Goal: Task Accomplishment & Management: Manage account settings

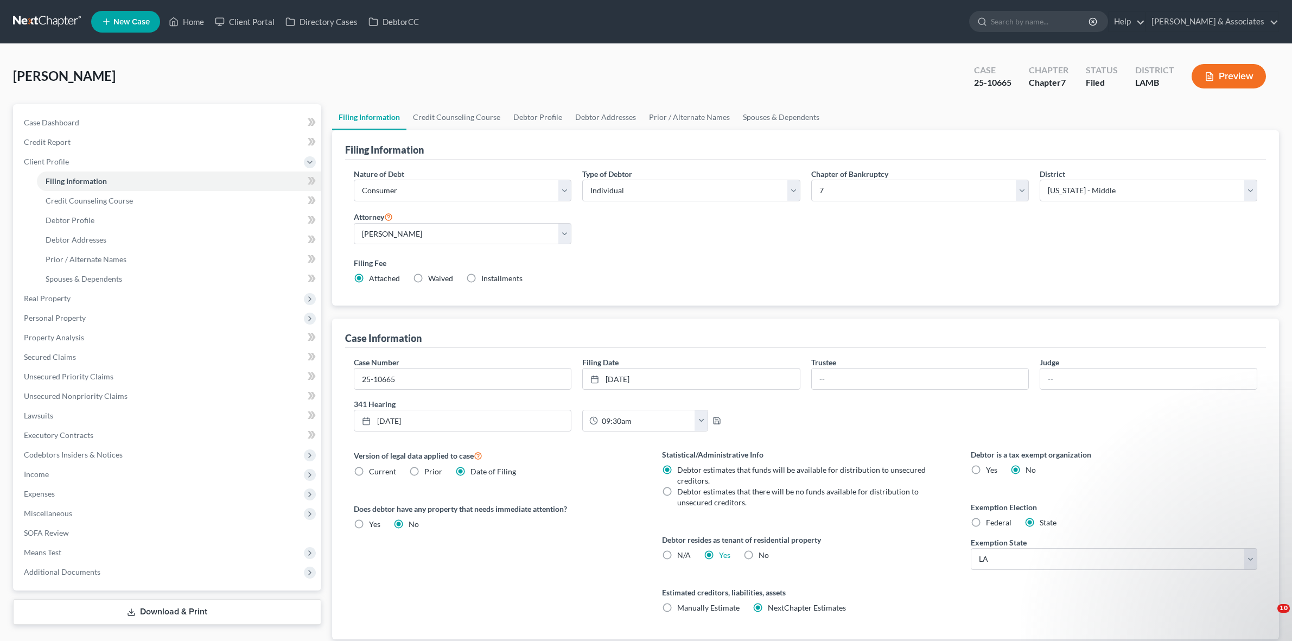
select select "1"
select select "0"
select select "35"
select select "0"
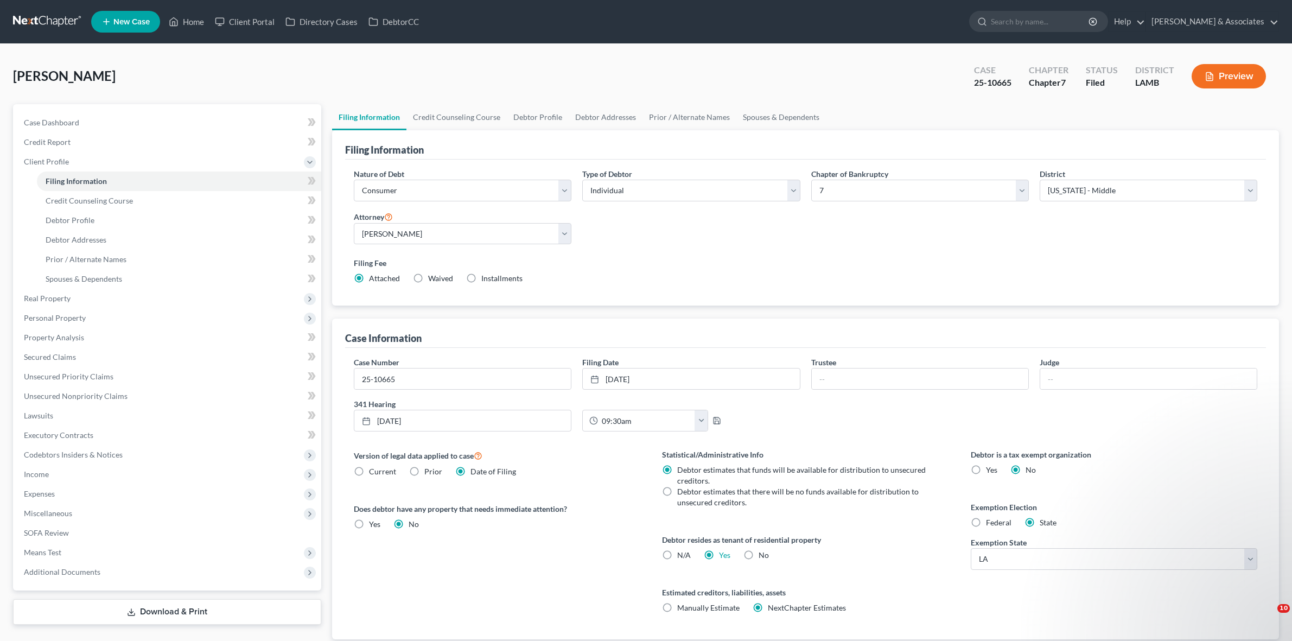
select select "19"
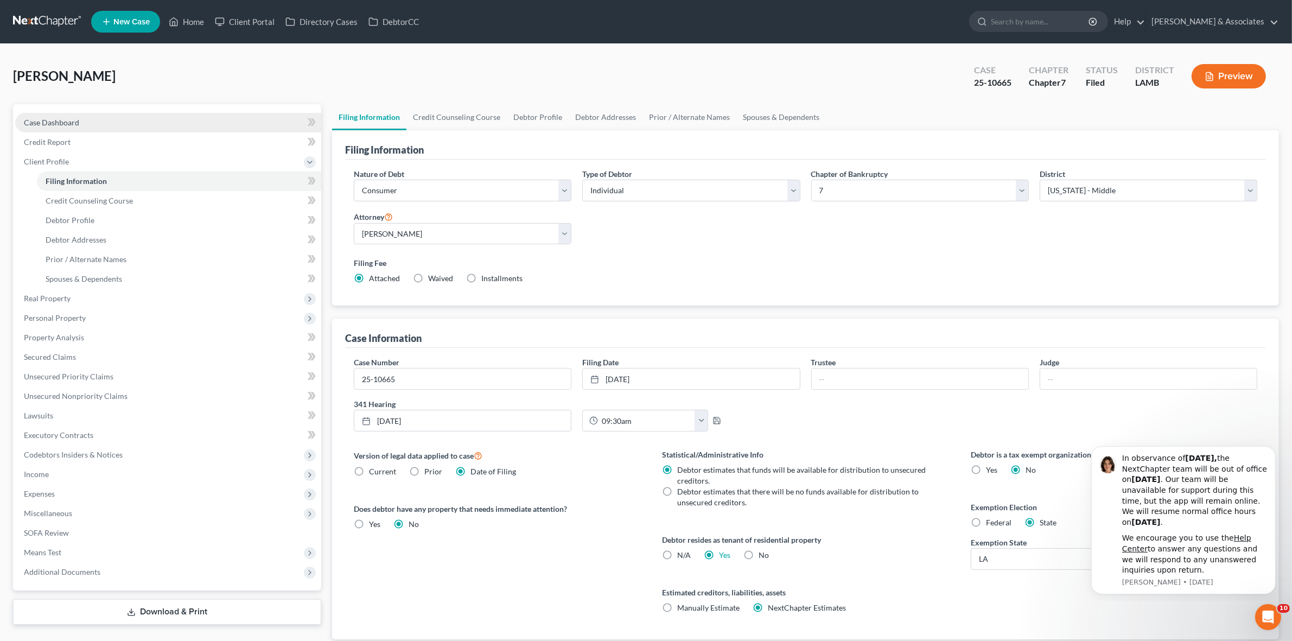
click at [286, 125] on link "Case Dashboard" at bounding box center [168, 123] width 306 height 20
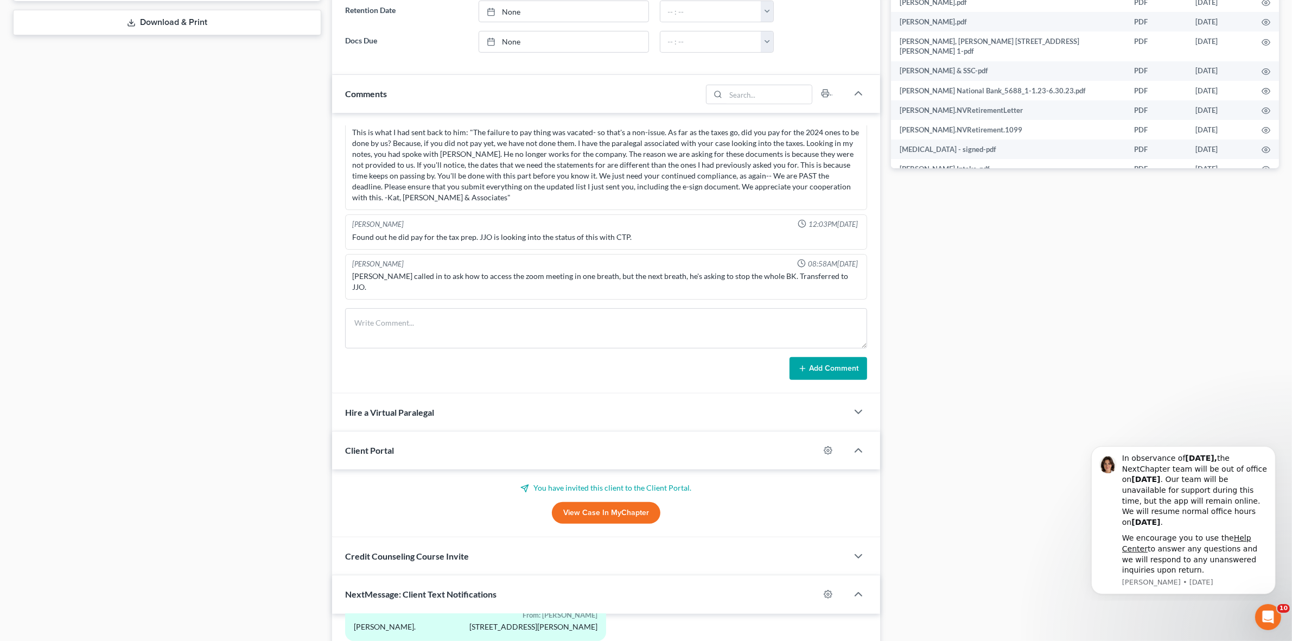
scroll to position [271, 0]
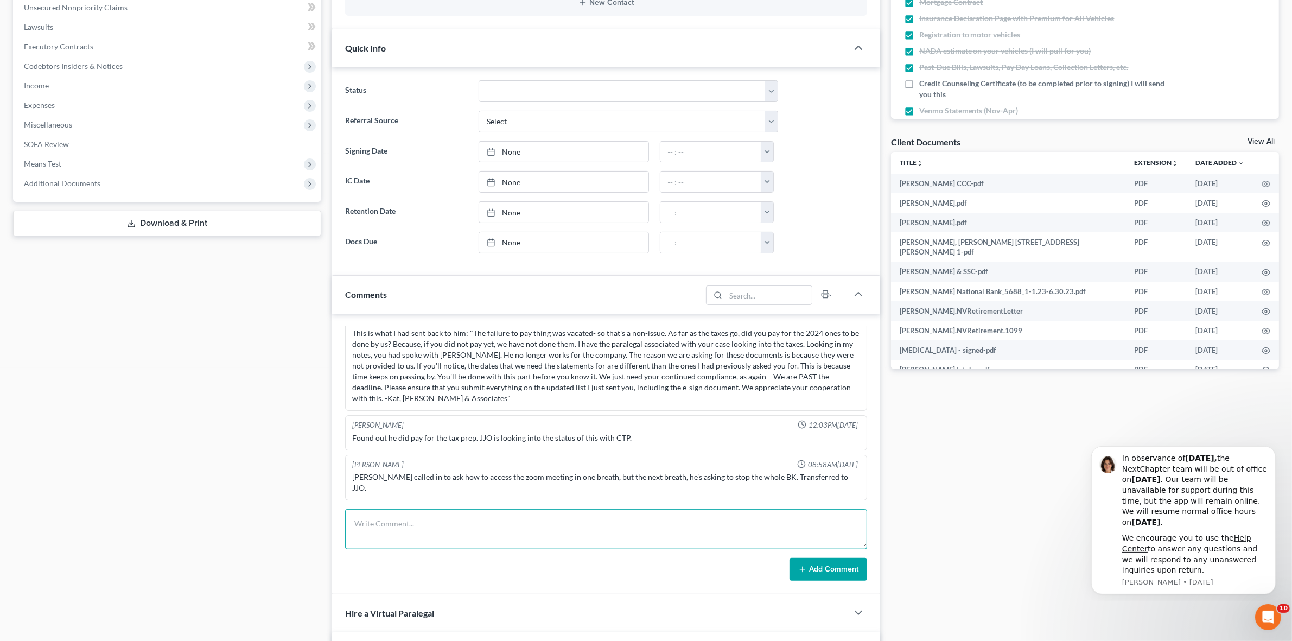
click at [785, 525] on textarea at bounding box center [605, 529] width 521 height 40
type textarea "Had him take a deep breath and do the hearing. I told him that he's made it thi…"
click at [860, 558] on form "Had him take a deep breath and do the hearing. I told him that he's made it thi…" at bounding box center [605, 545] width 521 height 72
click at [852, 567] on button "Add Comment" at bounding box center [828, 569] width 78 height 23
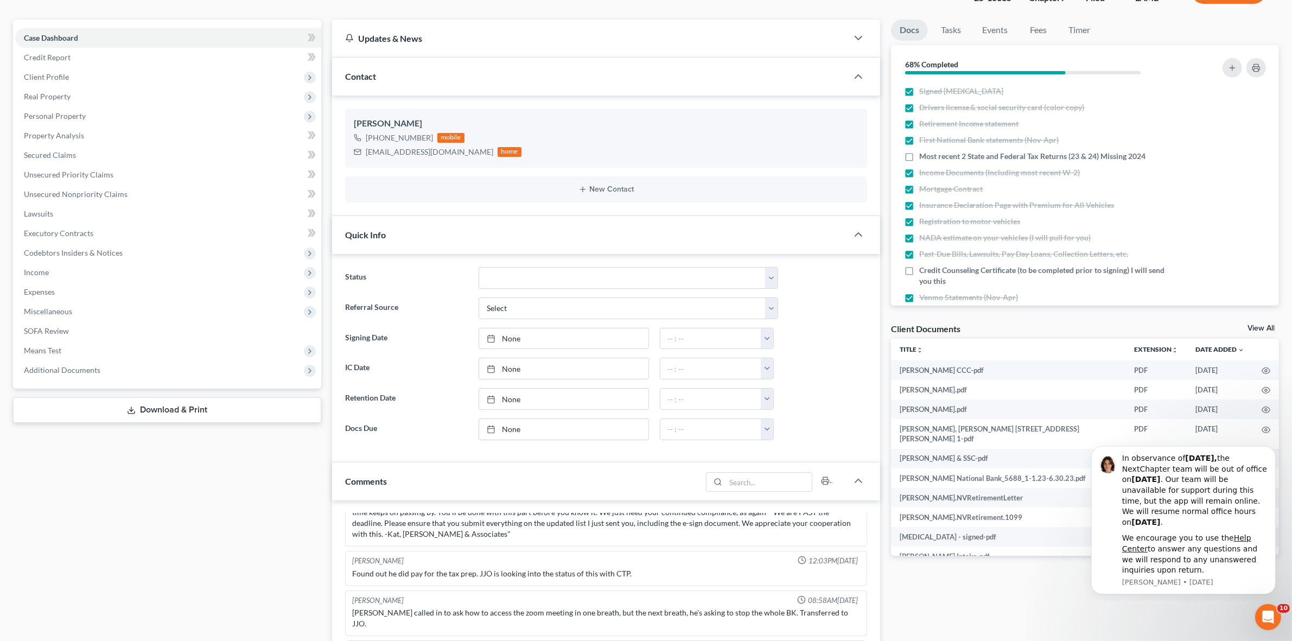
scroll to position [203, 0]
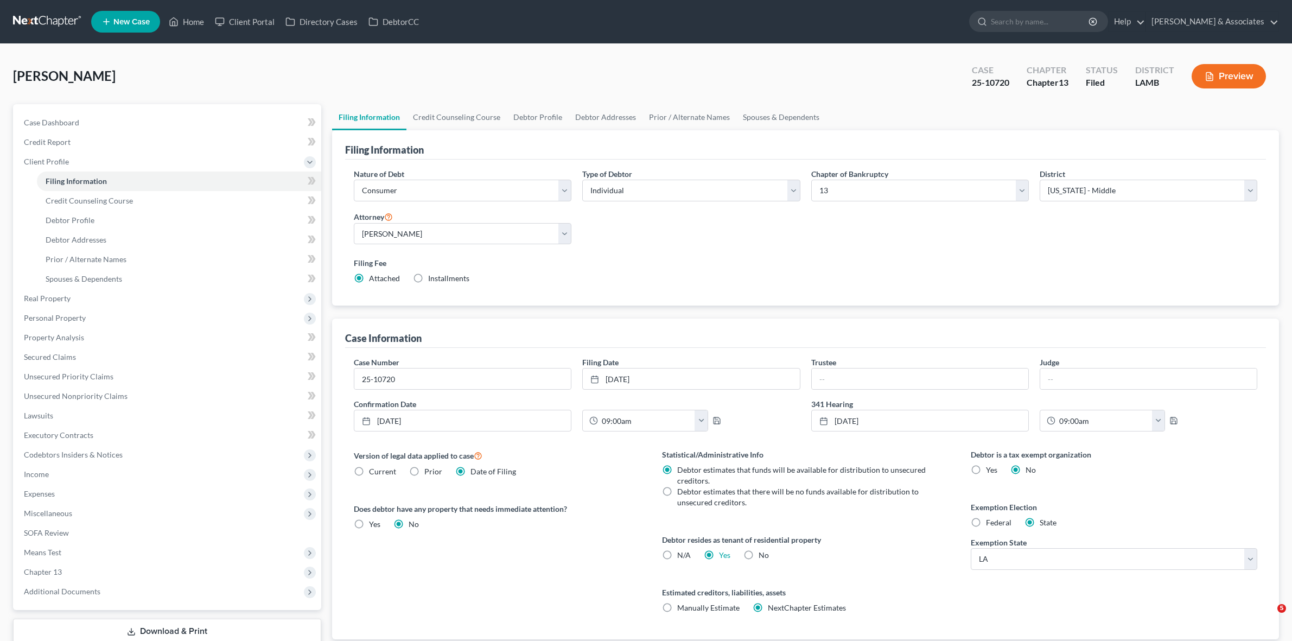
select select "1"
select select "0"
select select "3"
select select "35"
select select "0"
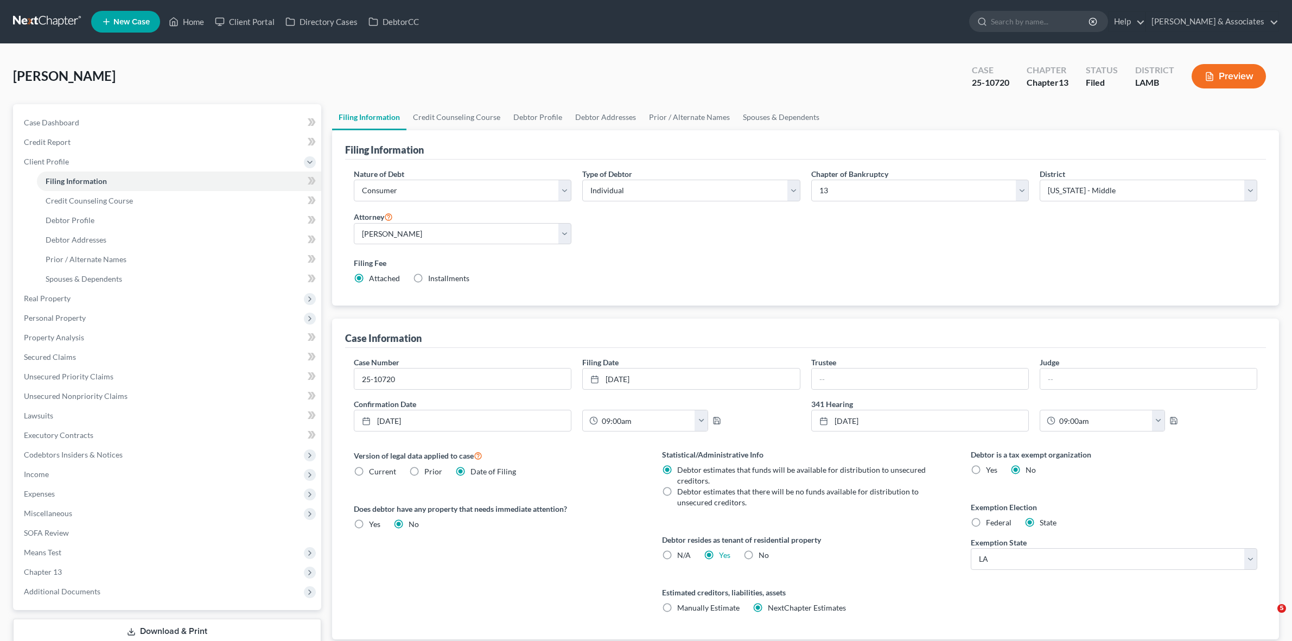
select select "19"
click at [58, 11] on nav "Home New Case Client Portal Directory Cases DebtorCC Diment & Associates jjo@di…" at bounding box center [646, 21] width 1292 height 43
click at [58, 19] on link at bounding box center [47, 22] width 69 height 20
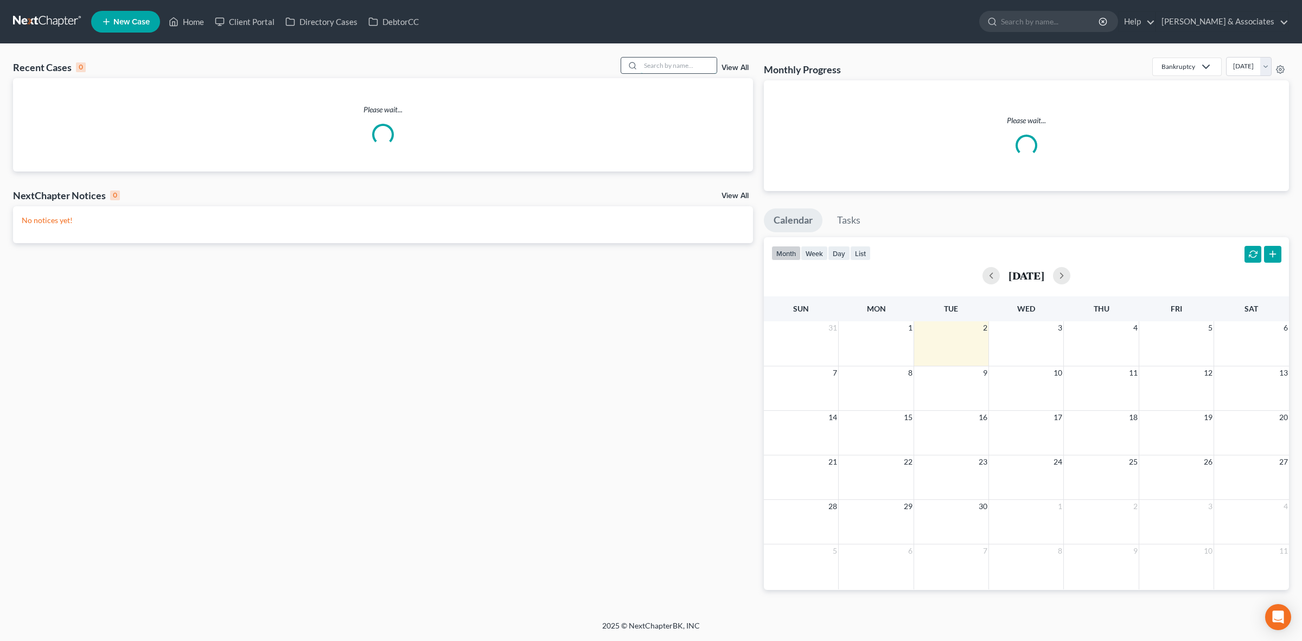
click at [661, 63] on input "search" at bounding box center [679, 65] width 76 height 16
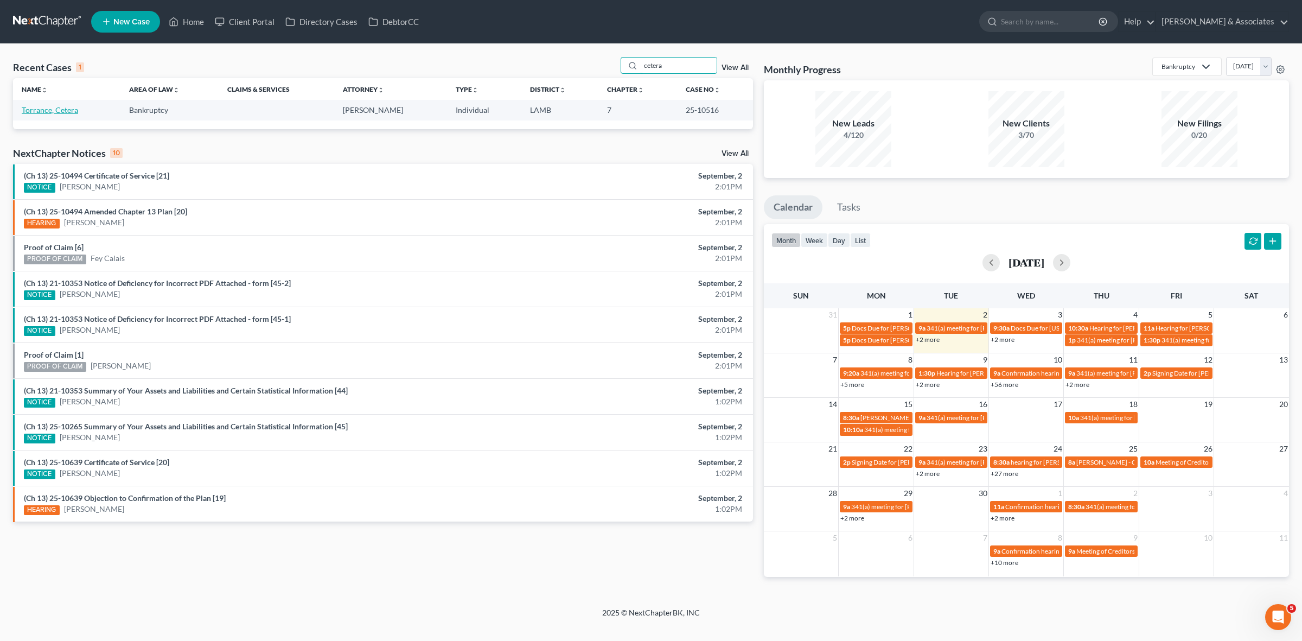
type input "cetera"
click at [71, 112] on link "Torrance, Cetera" at bounding box center [50, 109] width 56 height 9
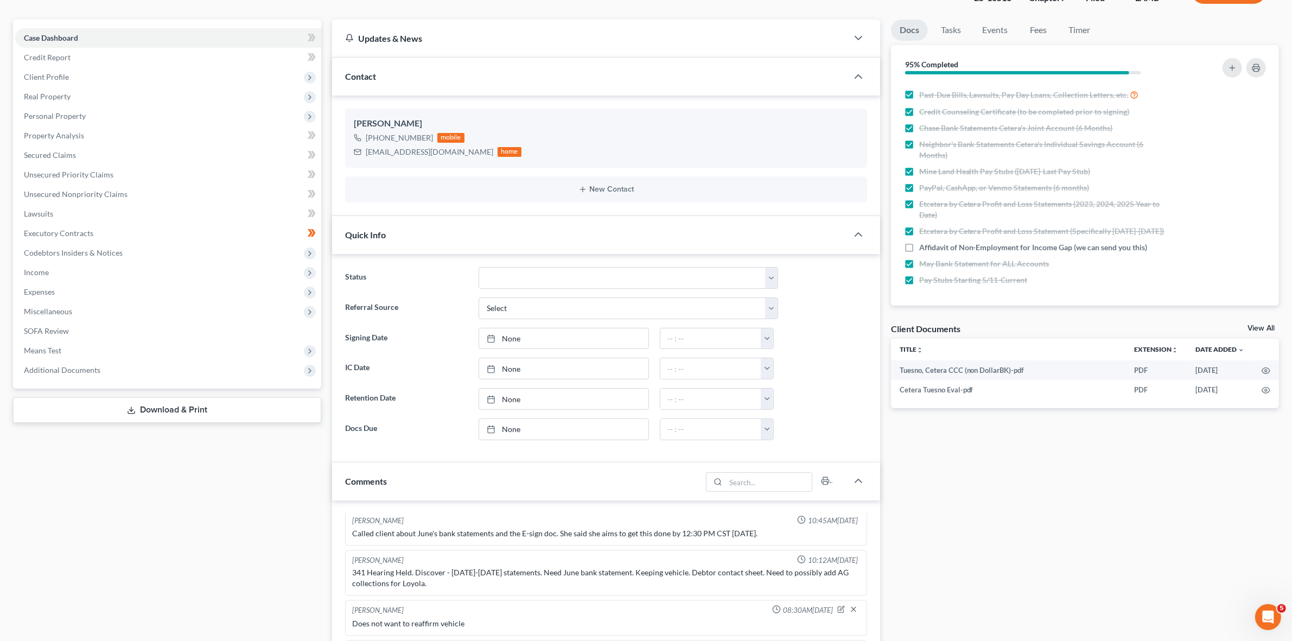
scroll to position [271, 0]
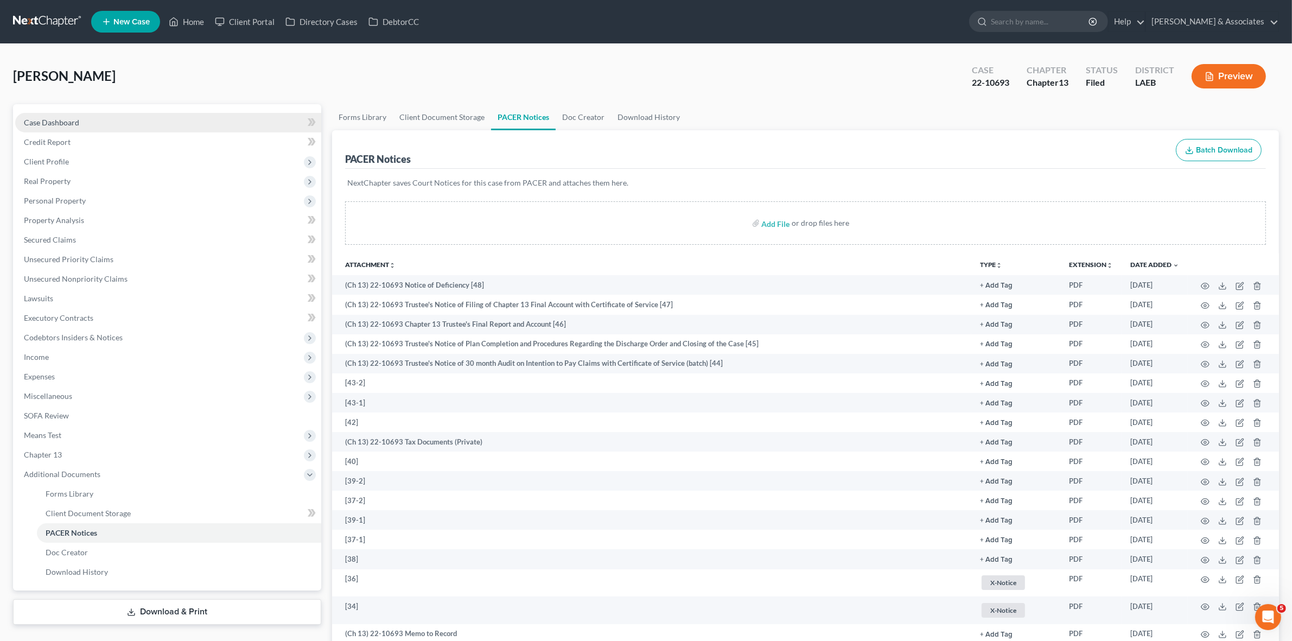
click at [243, 117] on link "Case Dashboard" at bounding box center [168, 123] width 306 height 20
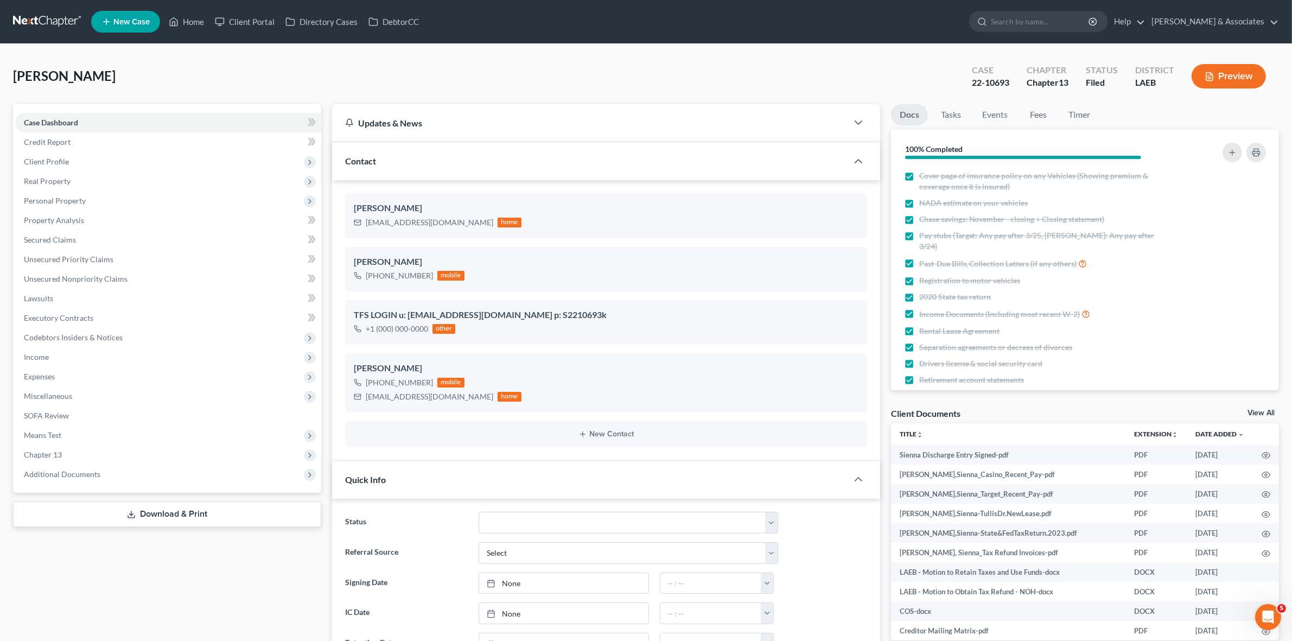
click at [67, 18] on link at bounding box center [47, 22] width 69 height 20
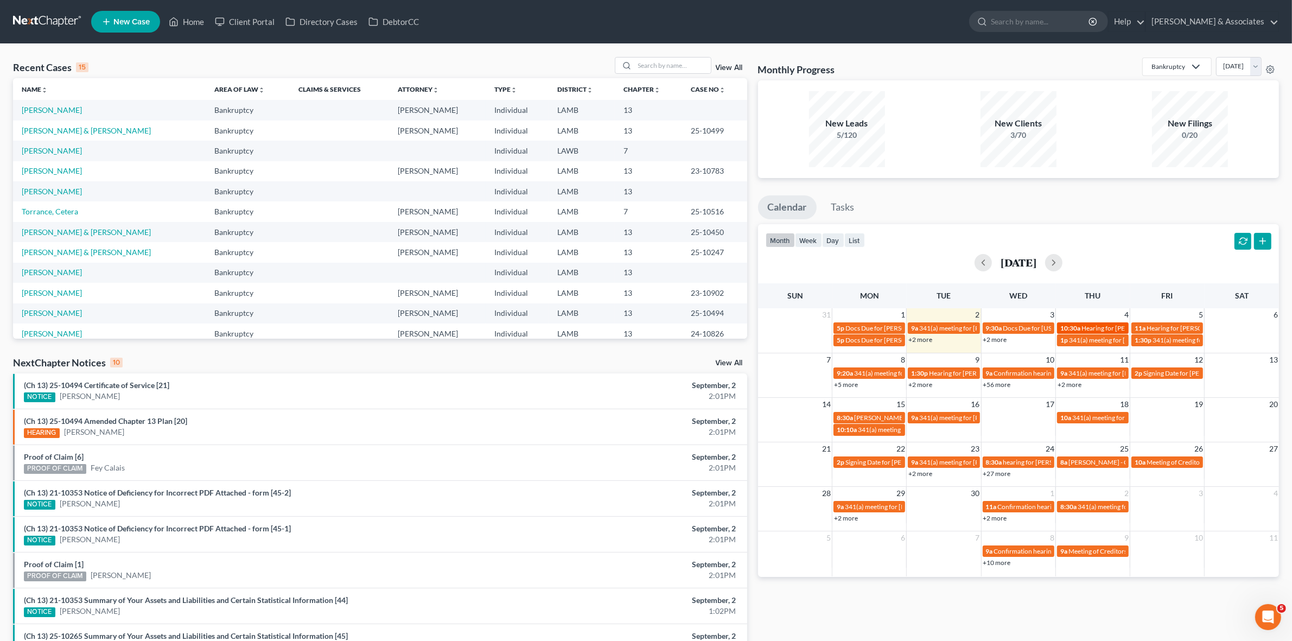
click at [1083, 328] on span "Hearing for [PERSON_NAME]" at bounding box center [1123, 328] width 85 height 8
select select "Days"
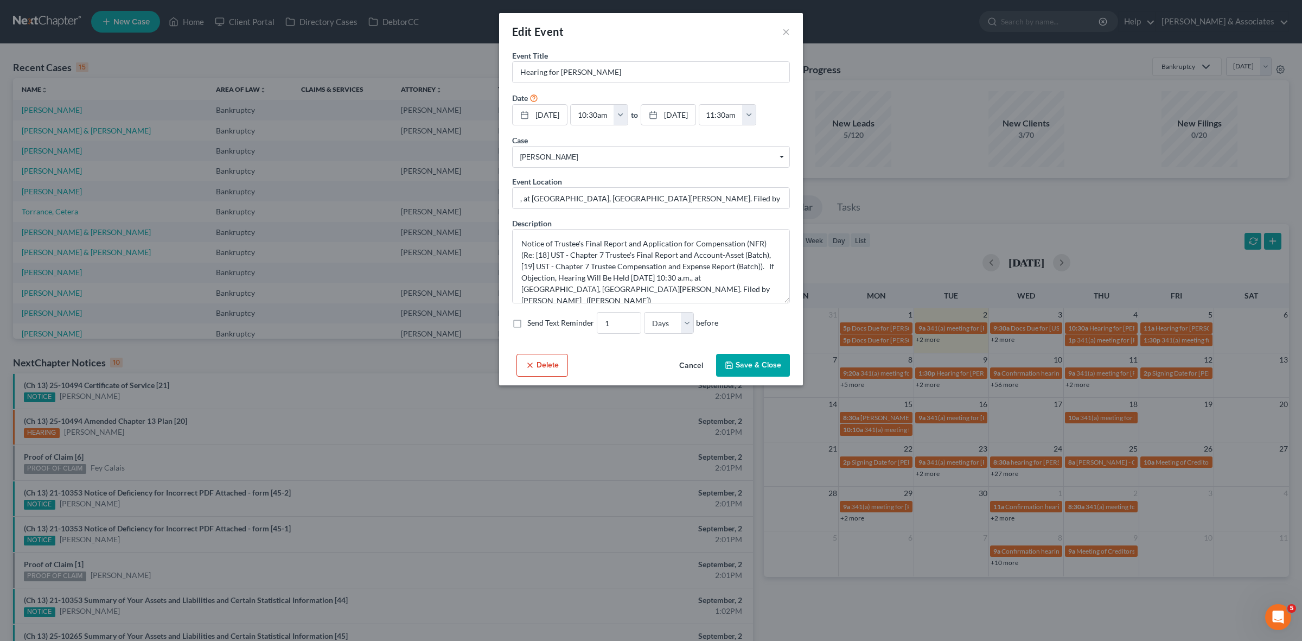
click at [1085, 333] on div "Edit Event × Event Title * Hearing for Cheri Sonnier Date 9/4/2025 close Date 9…" at bounding box center [651, 320] width 1302 height 641
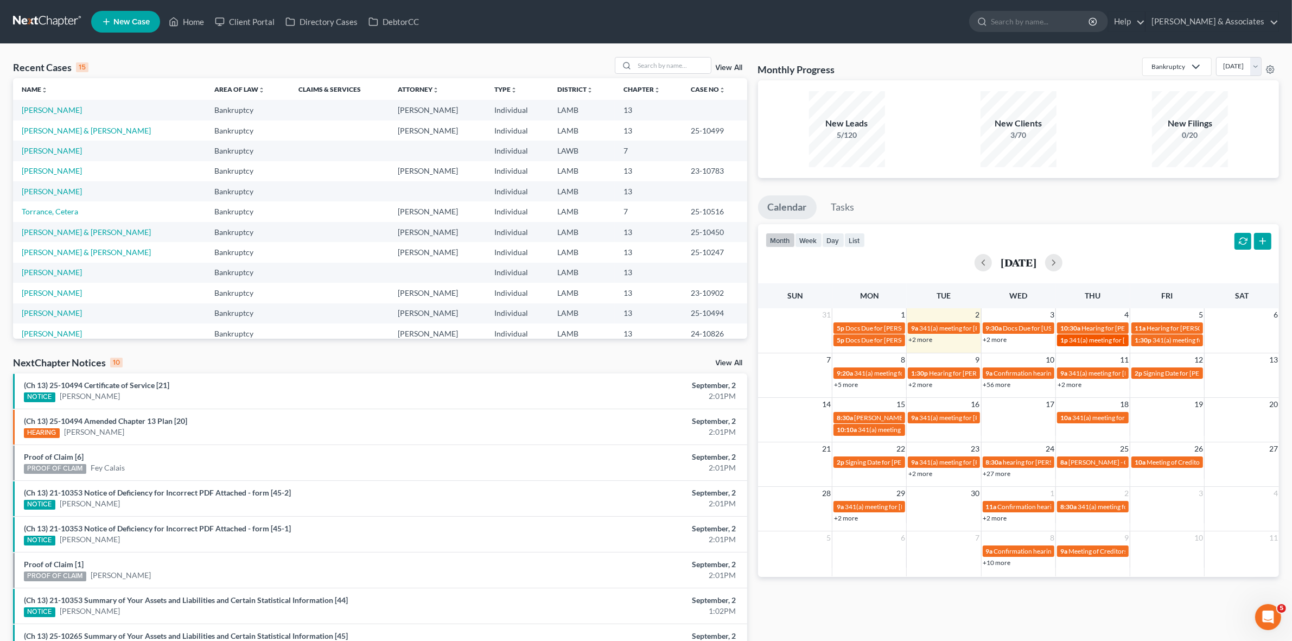
click at [1088, 339] on span "341(a) meeting for [PERSON_NAME] [PERSON_NAME]" at bounding box center [1147, 340] width 157 height 8
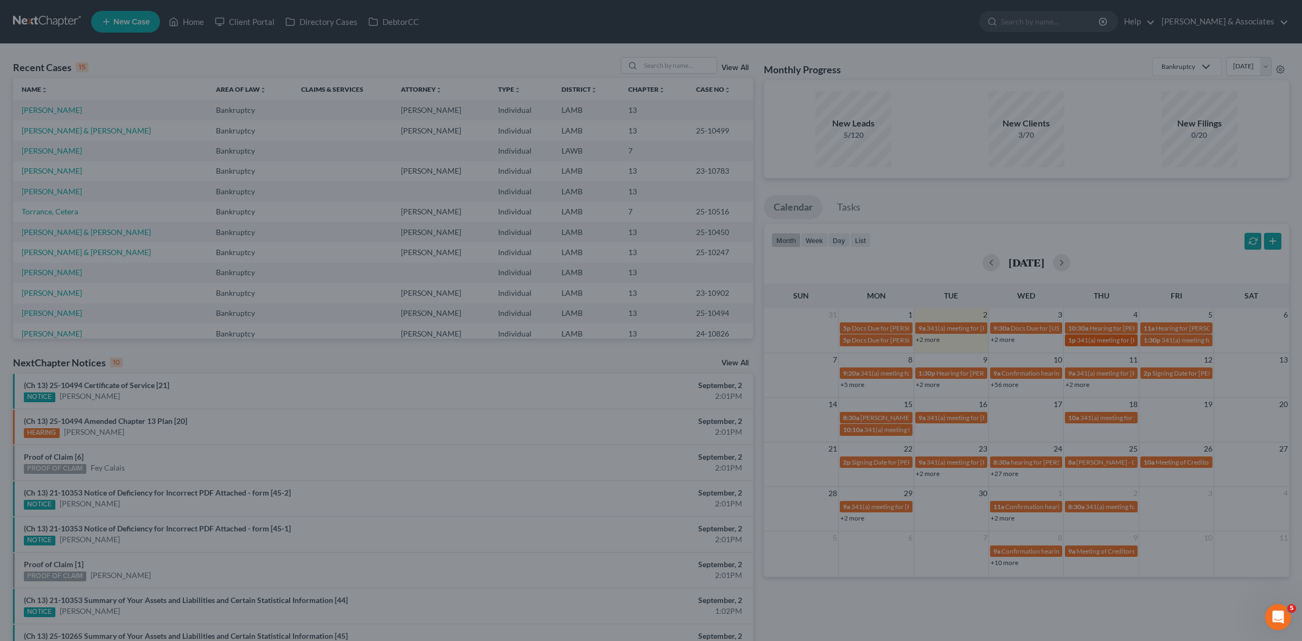
click at [1088, 339] on div "Edit Event × Event Title * 341(a) meeting for Cheryl Boydell Brauner Date 9/4/2…" at bounding box center [651, 320] width 1302 height 641
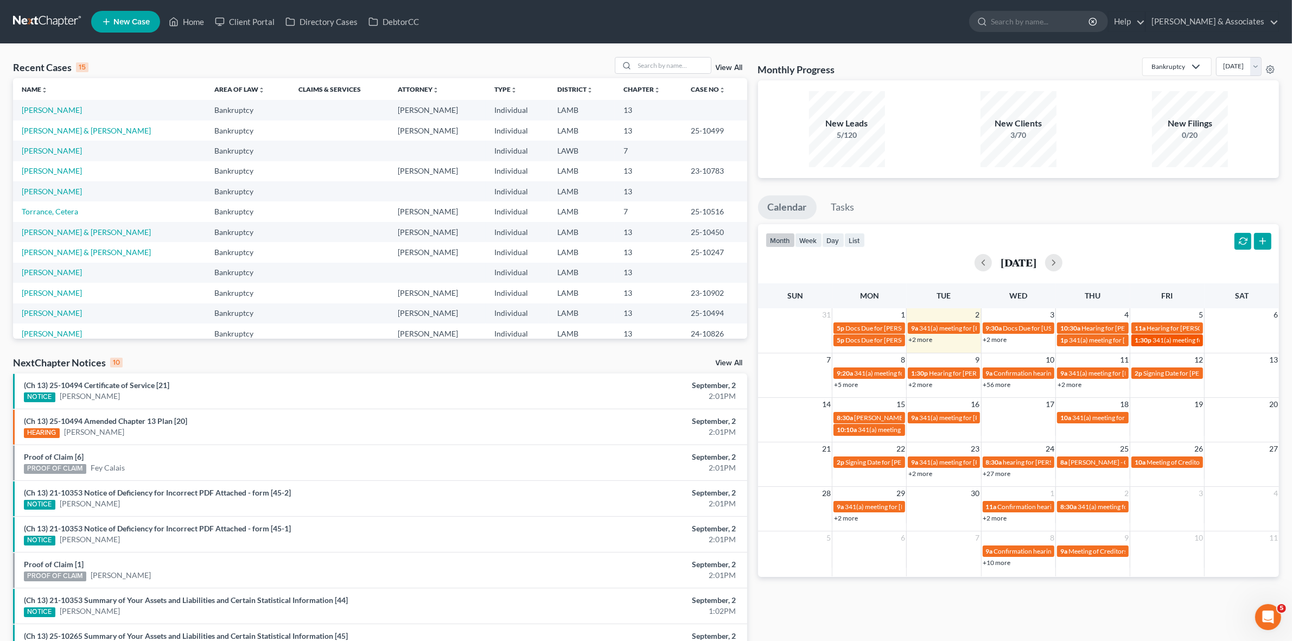
click at [1165, 341] on span "341(a) meeting for [PERSON_NAME]" at bounding box center [1204, 340] width 105 height 8
select select "Days"
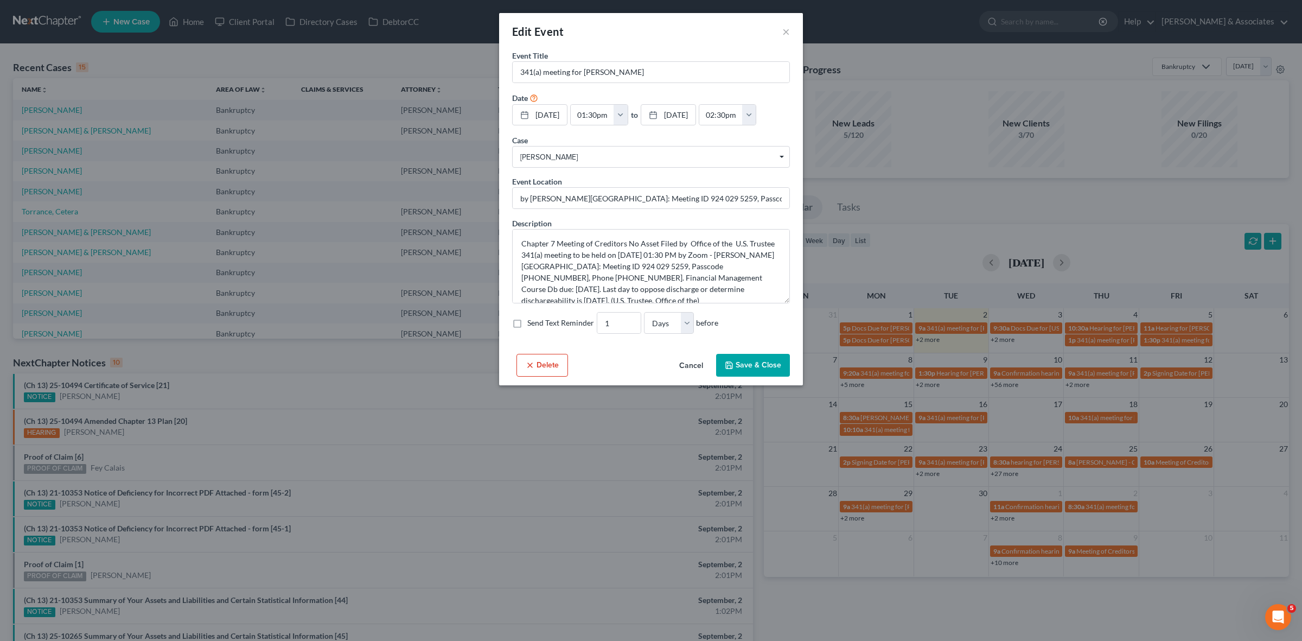
click at [663, 474] on div "Edit Event × Event Title * 341(a) meeting for Richard Deford Jr Date 9/5/2025 c…" at bounding box center [651, 320] width 1302 height 641
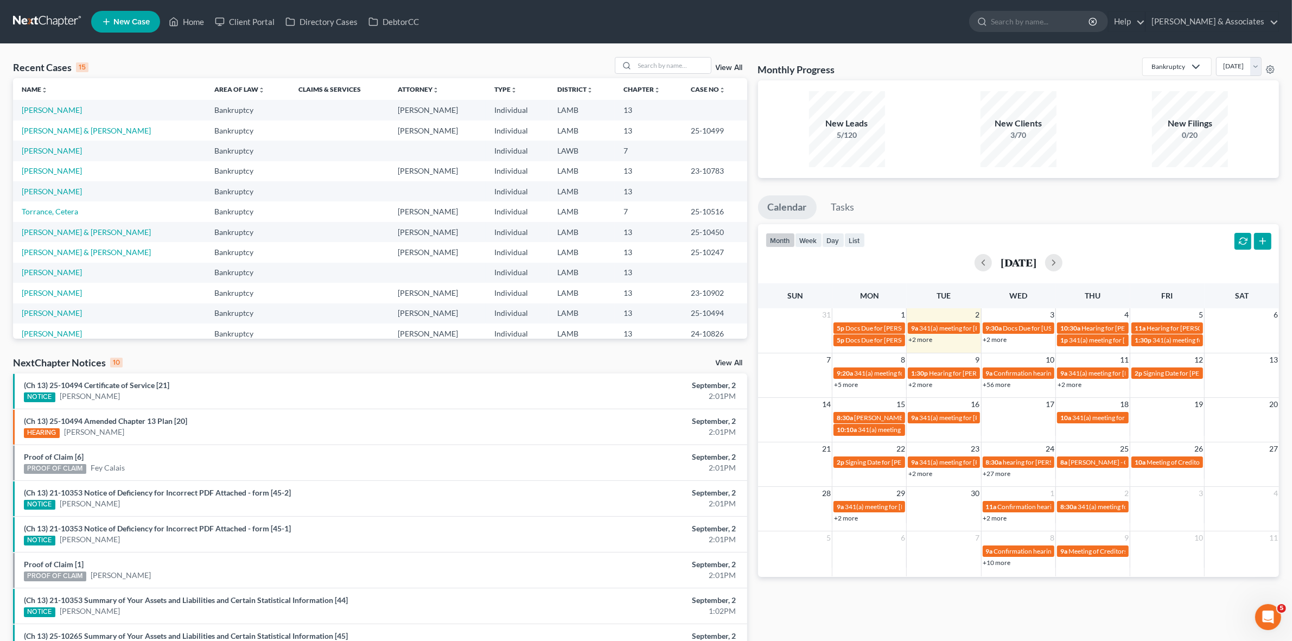
click at [849, 385] on link "+5 more" at bounding box center [846, 384] width 24 height 8
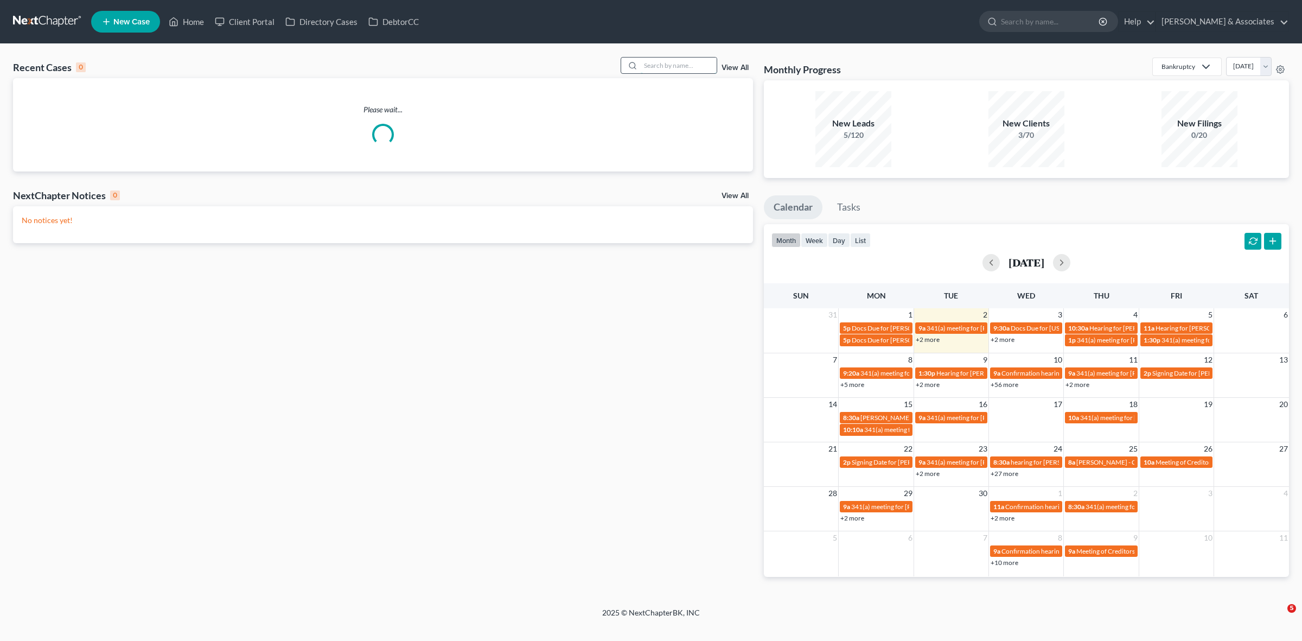
click at [664, 68] on input "search" at bounding box center [679, 65] width 76 height 16
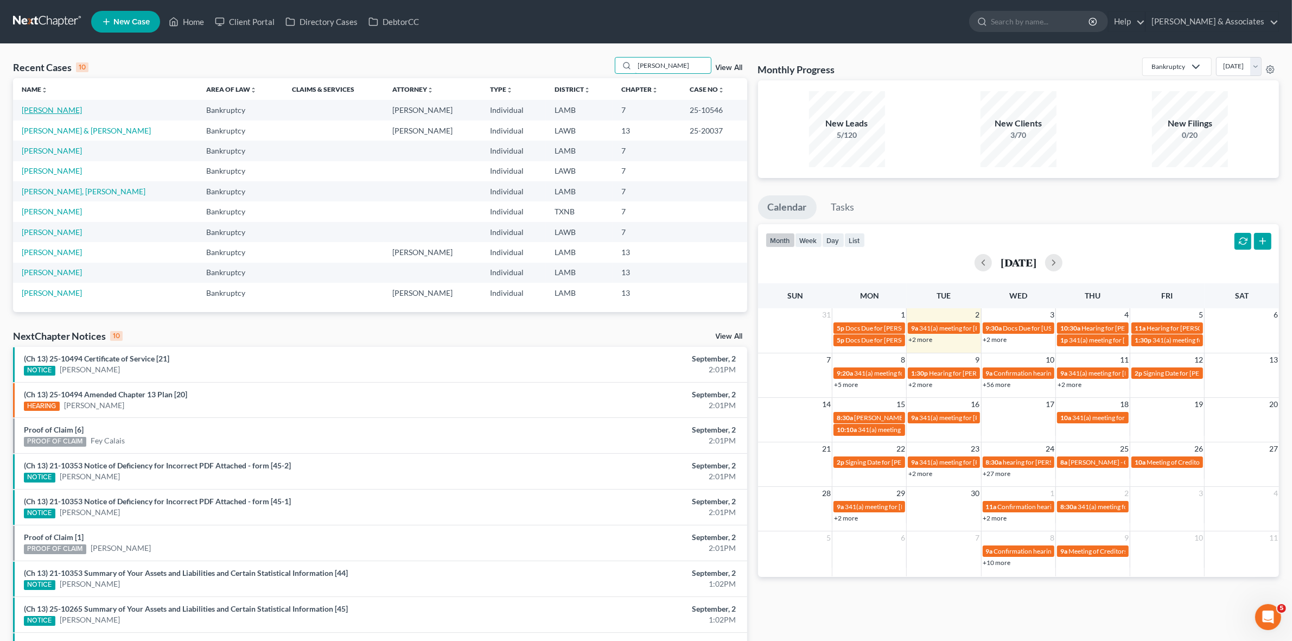
type input "[PERSON_NAME]"
click at [67, 110] on link "[PERSON_NAME]" at bounding box center [52, 109] width 60 height 9
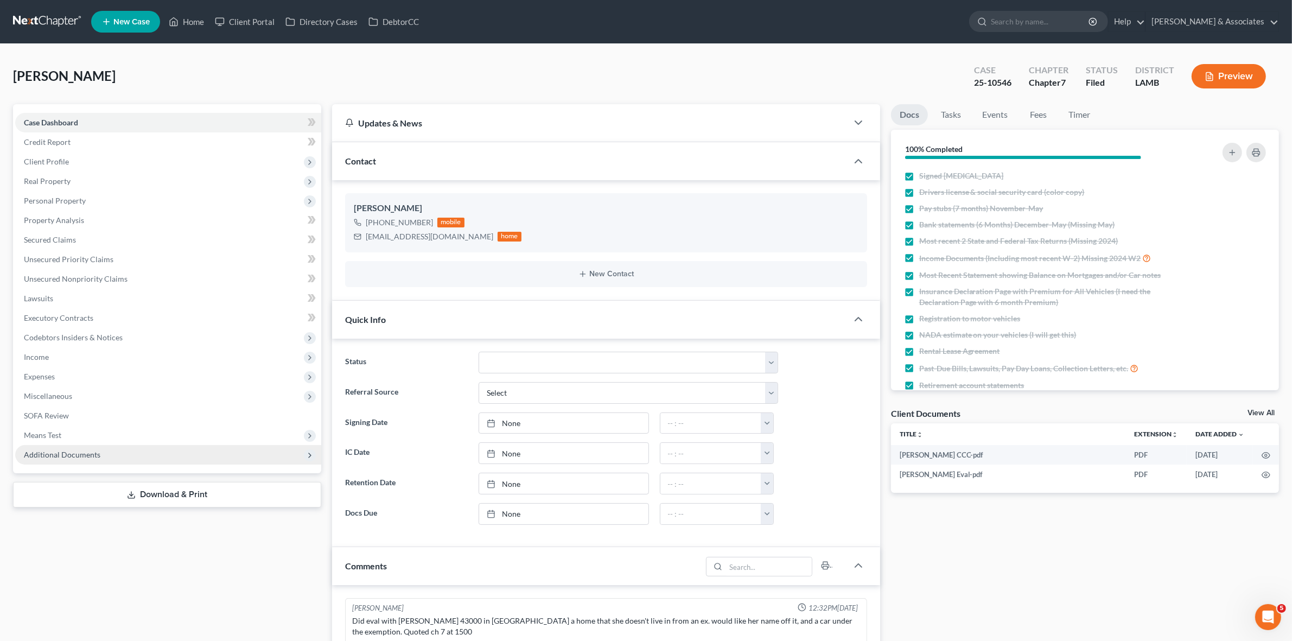
click at [178, 450] on span "Additional Documents" at bounding box center [168, 455] width 306 height 20
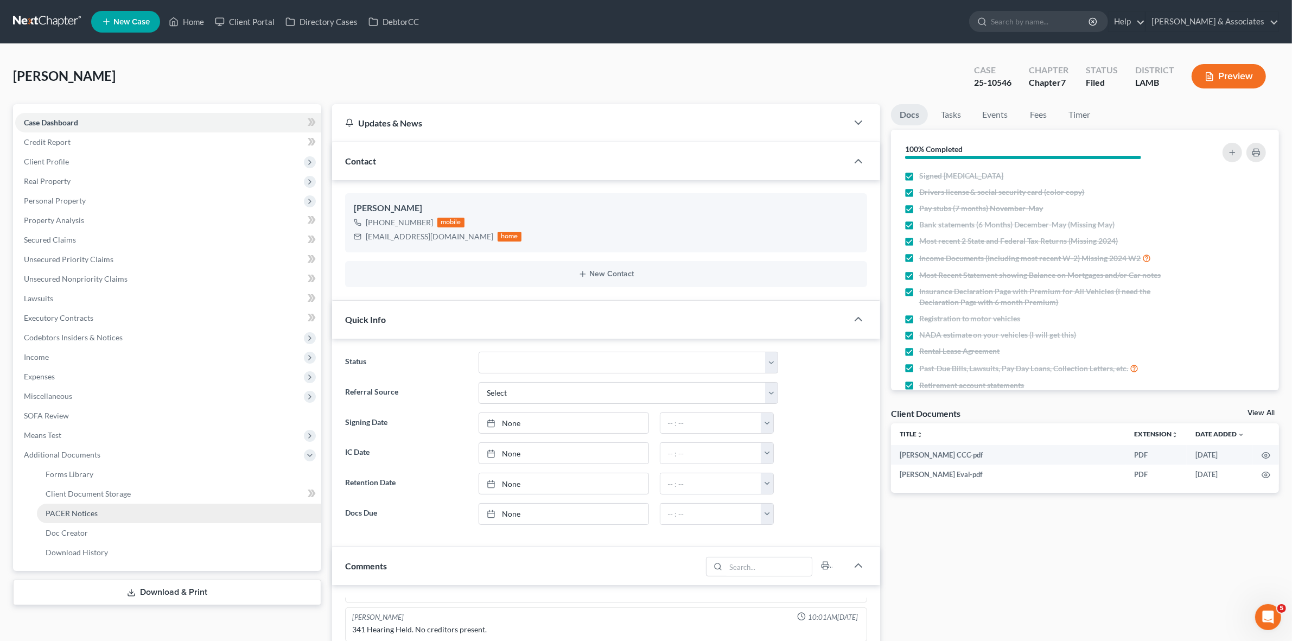
scroll to position [293, 0]
click at [179, 508] on link "PACER Notices" at bounding box center [179, 513] width 284 height 20
